Goal: Task Accomplishment & Management: Manage account settings

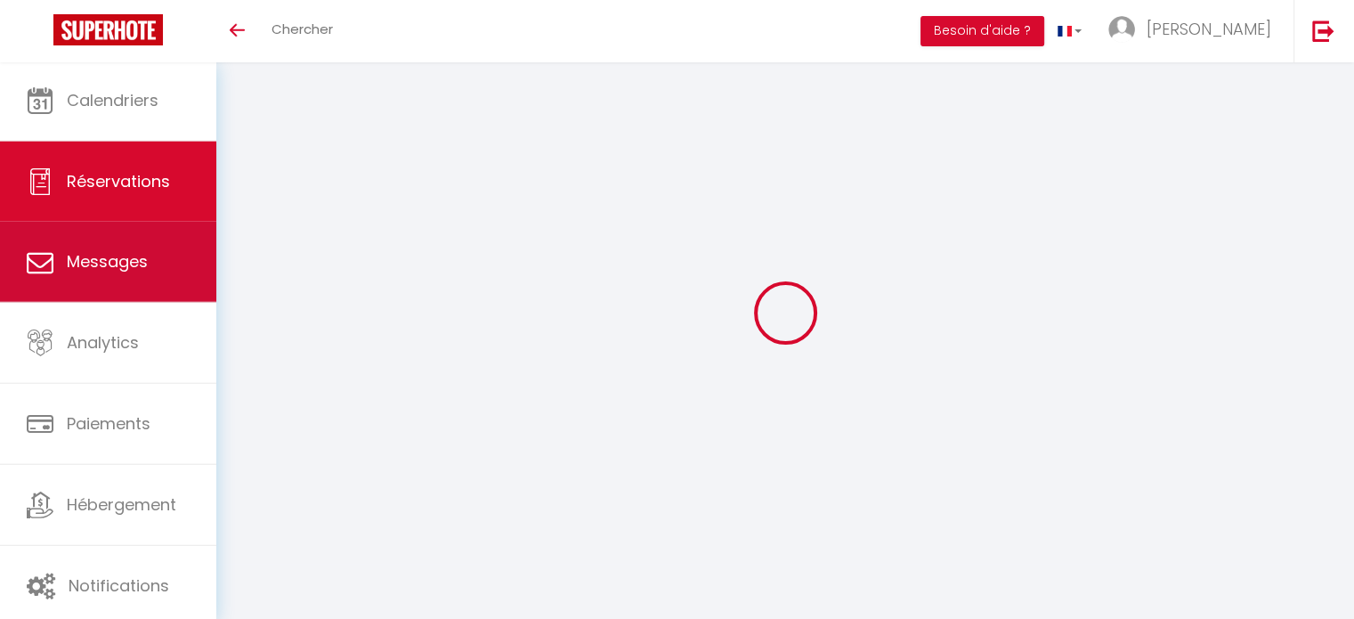
scroll to position [62, 0]
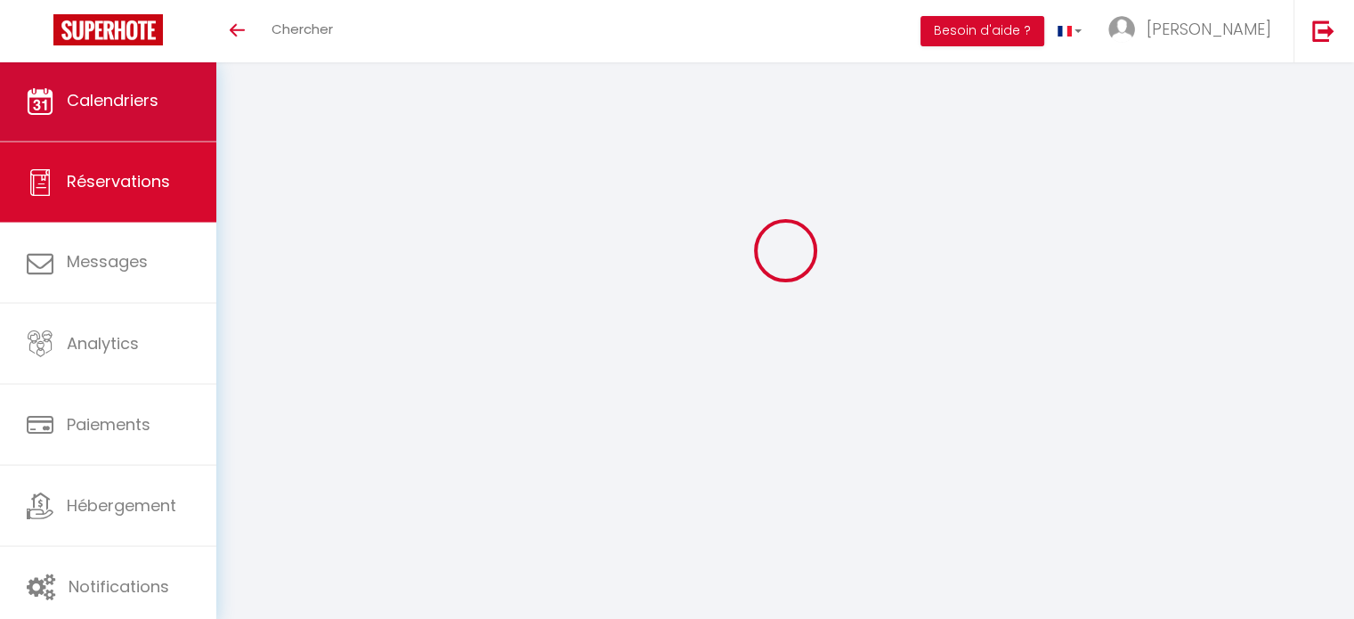
click at [118, 119] on link "Calendriers" at bounding box center [108, 101] width 216 height 80
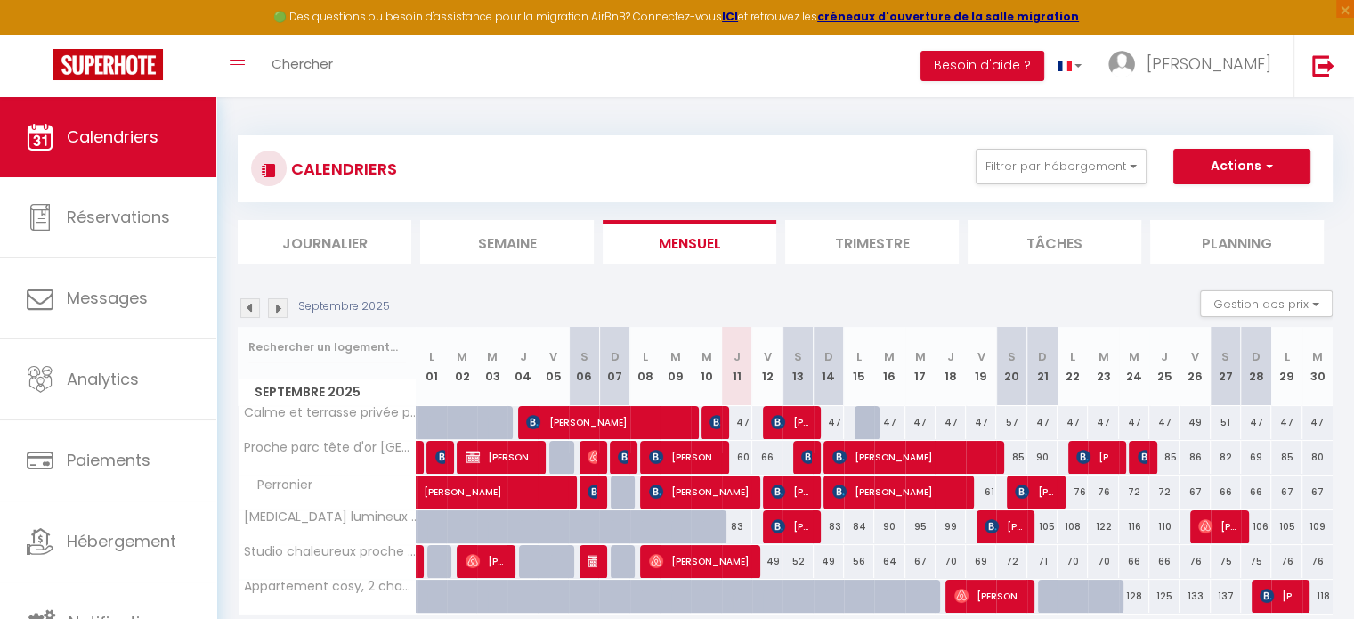
click at [274, 312] on img at bounding box center [278, 308] width 20 height 20
select select
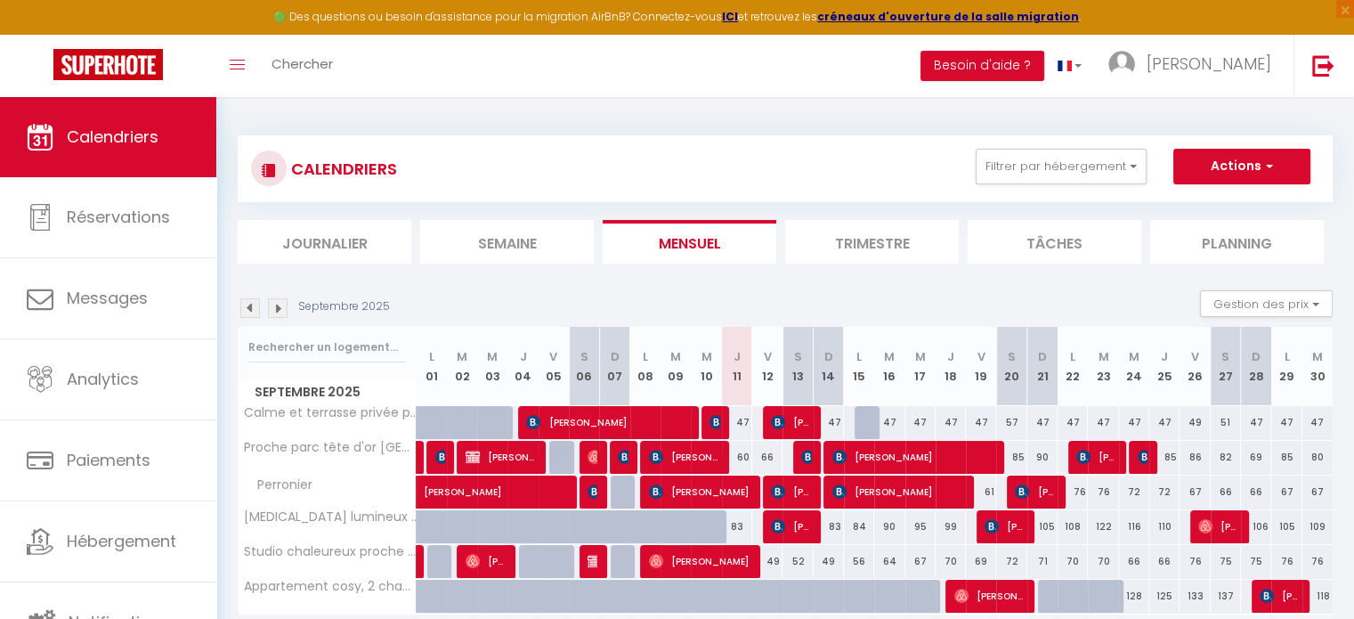
select select
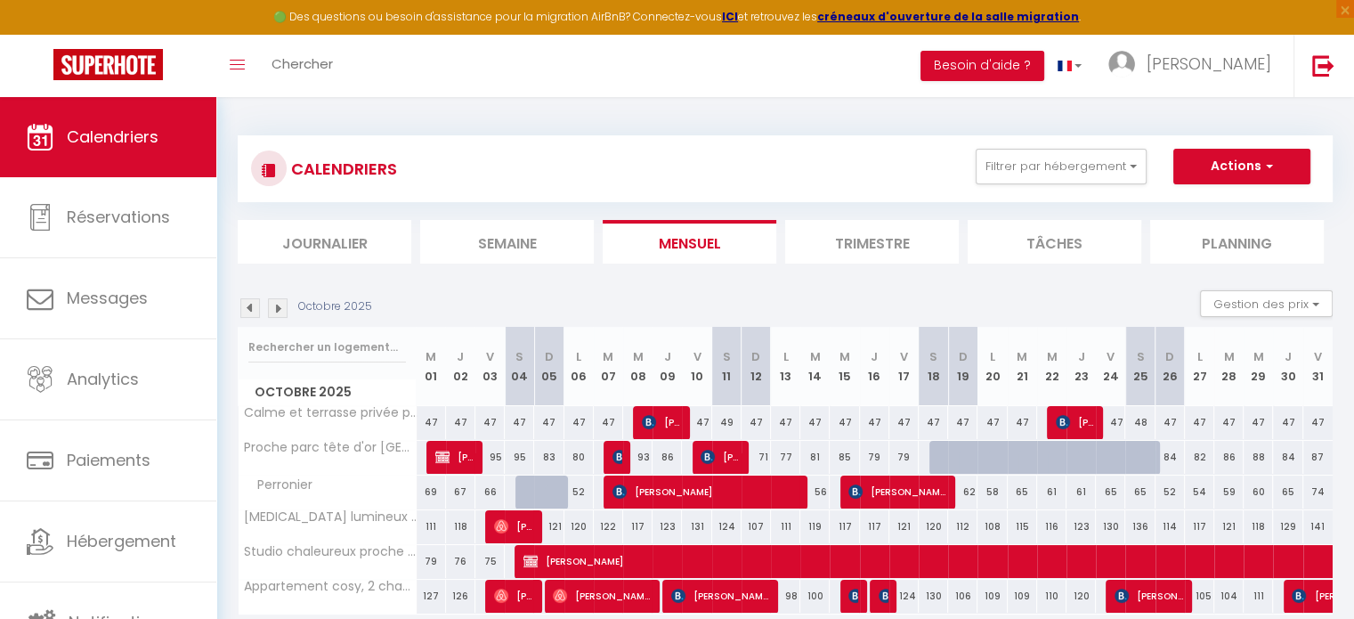
scroll to position [96, 0]
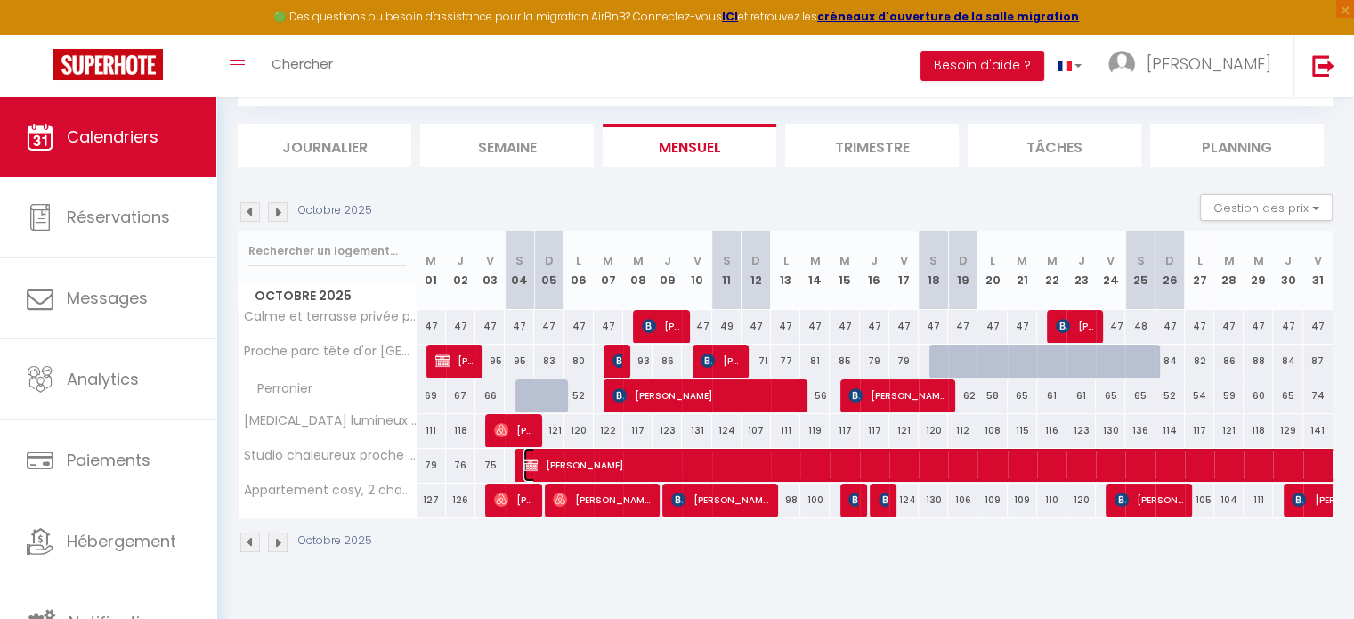
click at [621, 462] on span "[PERSON_NAME]" at bounding box center [1280, 465] width 1515 height 34
select select "KO"
select select "0"
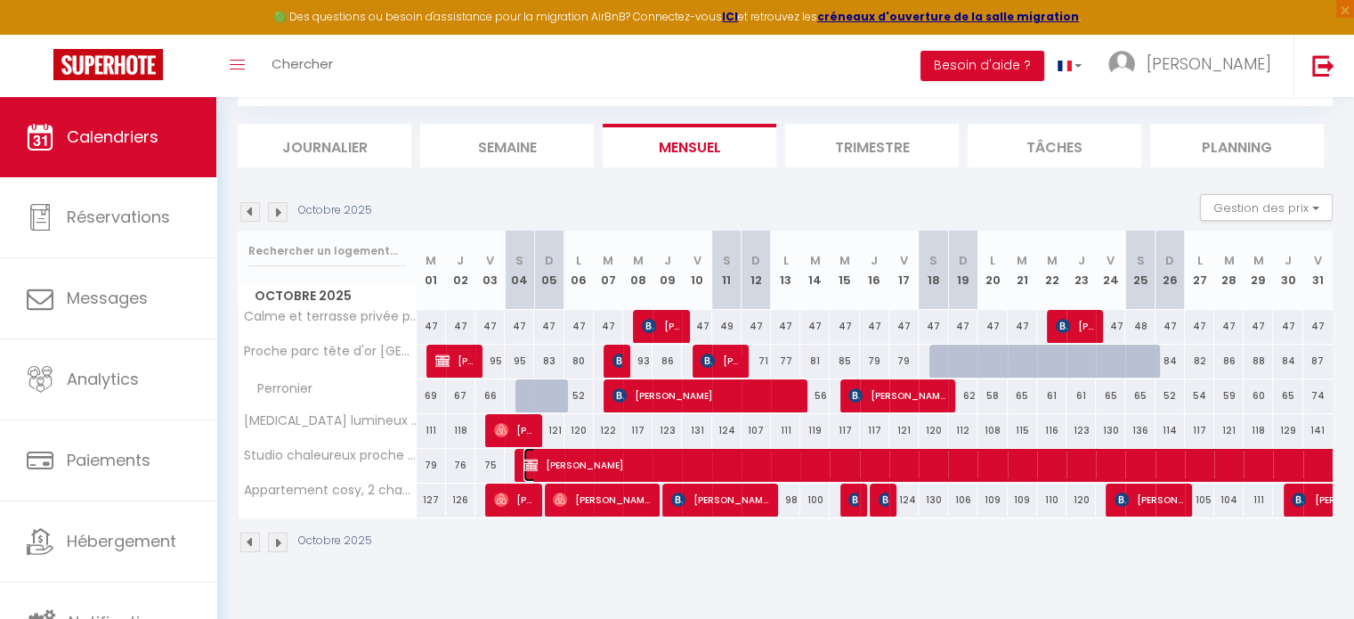
select select "1"
select select
select select "38531"
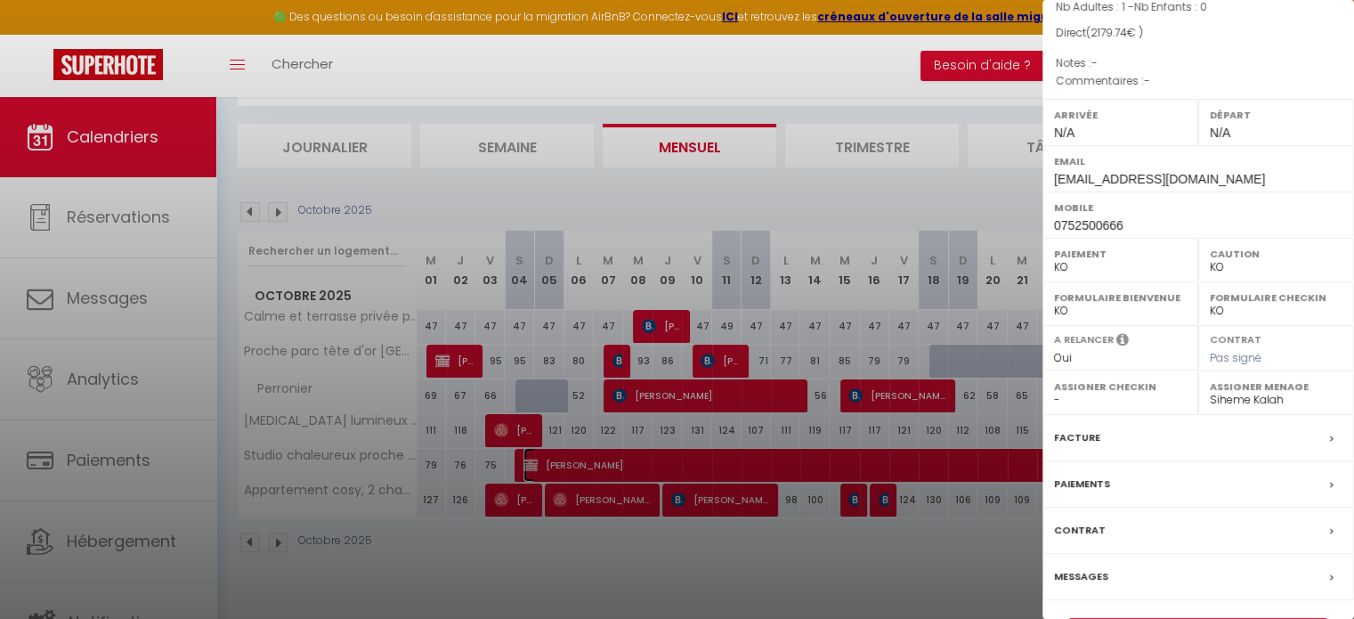
scroll to position [162, 0]
